Goal: Transaction & Acquisition: Purchase product/service

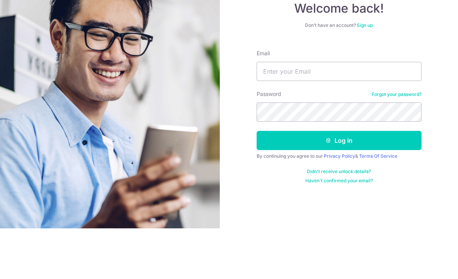
scroll to position [51, 0]
type input "shahaireenarshad@gmail.com"
click at [339, 181] on button "Log in" at bounding box center [339, 190] width 165 height 19
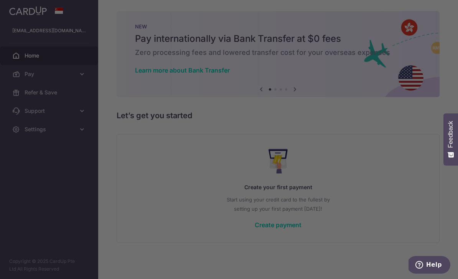
scroll to position [7, 0]
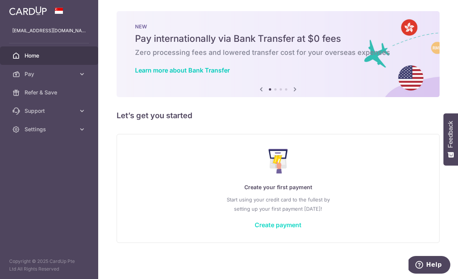
click at [255, 229] on link "Create payment" at bounding box center [278, 225] width 47 height 8
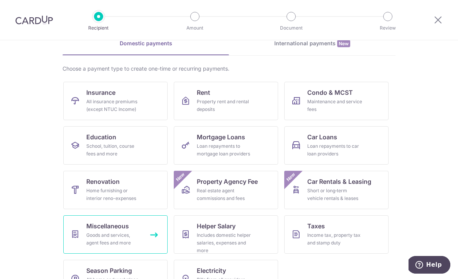
scroll to position [39, 0]
click at [119, 230] on span "Miscellaneous" at bounding box center [107, 226] width 43 height 9
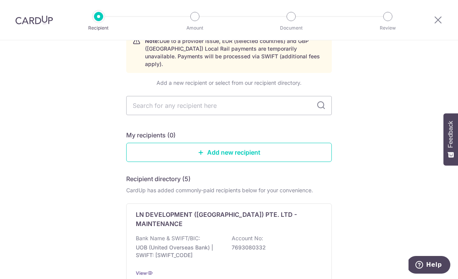
scroll to position [45, 0]
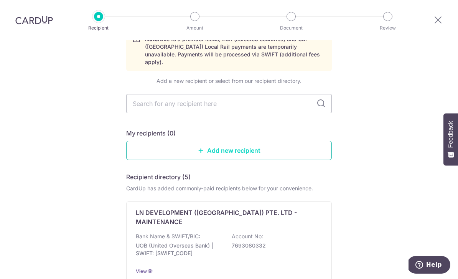
click at [231, 145] on link "Add new recipient" at bounding box center [229, 150] width 206 height 19
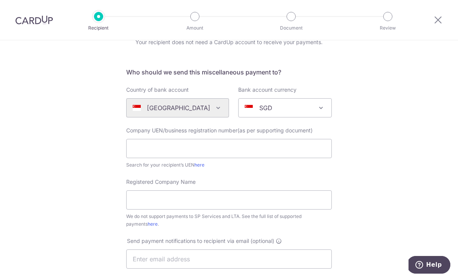
scroll to position [41, 0]
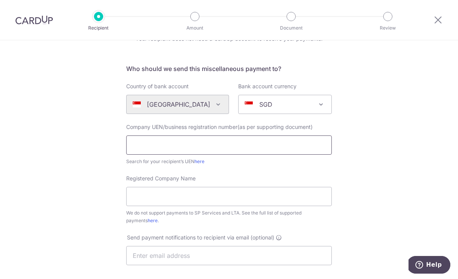
click at [187, 153] on input "text" at bounding box center [229, 144] width 206 height 19
type input "202125754Z"
click at [371, 165] on div "Who would you like to pay? Your recipient does not need a CardUp account to rec…" at bounding box center [229, 238] width 458 height 476
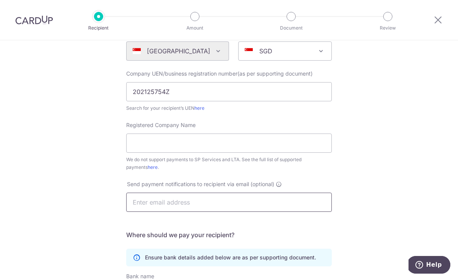
scroll to position [93, 0]
click at [201, 112] on link "here" at bounding box center [200, 109] width 10 height 6
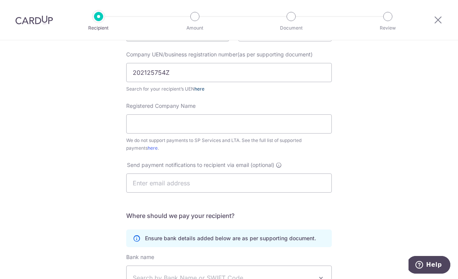
scroll to position [114, 0]
click at [190, 120] on input "Registered Company Name" at bounding box center [229, 123] width 206 height 19
type input "The [PERSON_NAME] events Pte ltd"
click at [402, 144] on div "Who would you like to pay? Your recipient does not need a CardUp account to rec…" at bounding box center [229, 164] width 458 height 476
click at [373, 160] on div "Who would you like to pay? Your recipient does not need a CardUp account to rec…" at bounding box center [229, 164] width 458 height 476
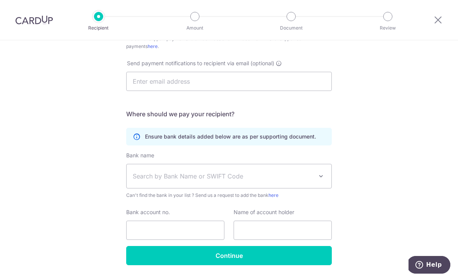
scroll to position [214, 0]
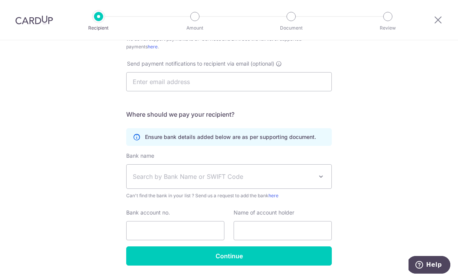
click at [321, 180] on span at bounding box center [321, 176] width 9 height 9
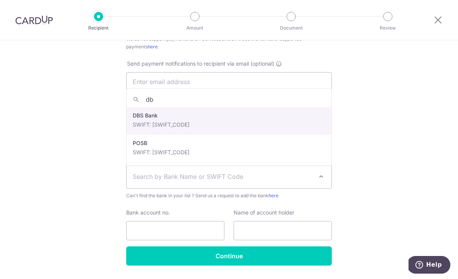
type input "dbs"
select select "6"
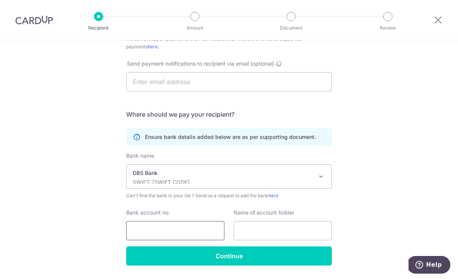
click at [168, 233] on input "Bank account no." at bounding box center [175, 230] width 98 height 19
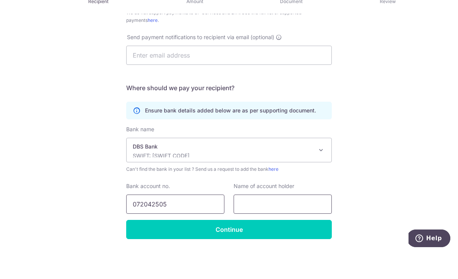
type input "072042505"
click at [297, 221] on input "text" at bounding box center [283, 230] width 98 height 19
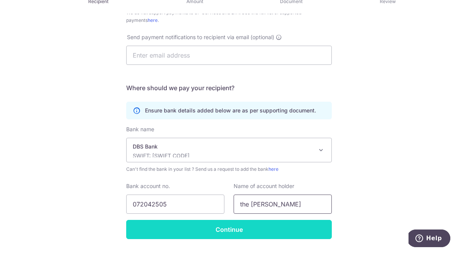
type input "the Luna"
click at [245, 246] on input "Continue" at bounding box center [229, 255] width 206 height 19
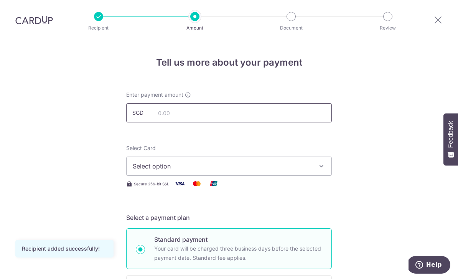
click at [185, 116] on input "text" at bounding box center [229, 112] width 206 height 19
type input "20,000.00"
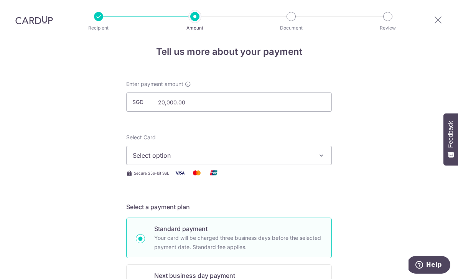
scroll to position [11, 0]
click at [321, 158] on icon "button" at bounding box center [322, 155] width 8 height 8
click at [363, 176] on div at bounding box center [229, 139] width 458 height 279
click at [322, 157] on icon "button" at bounding box center [322, 155] width 8 height 8
click at [368, 184] on div at bounding box center [229, 139] width 458 height 279
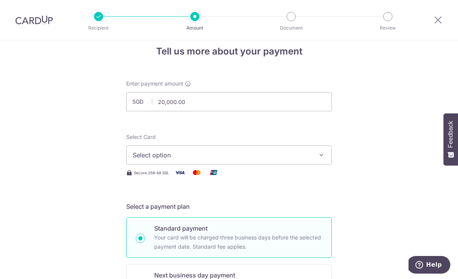
click at [320, 159] on icon "button" at bounding box center [322, 155] width 8 height 8
click at [371, 179] on div at bounding box center [229, 139] width 458 height 279
click at [215, 160] on span "Select option" at bounding box center [222, 154] width 179 height 9
click at [138, 179] on icon at bounding box center [137, 177] width 8 height 8
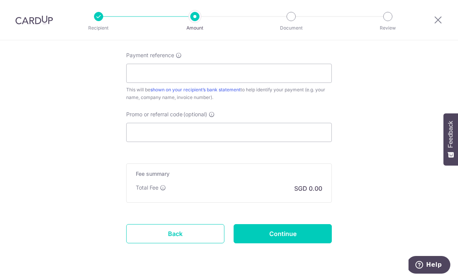
scroll to position [636, 0]
click at [153, 237] on link "Back" at bounding box center [175, 234] width 98 height 19
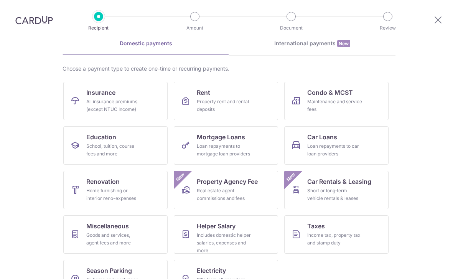
scroll to position [39, 0]
click at [96, 234] on div "Goods and services, agent fees and more" at bounding box center [113, 239] width 55 height 15
